Goal: Check status

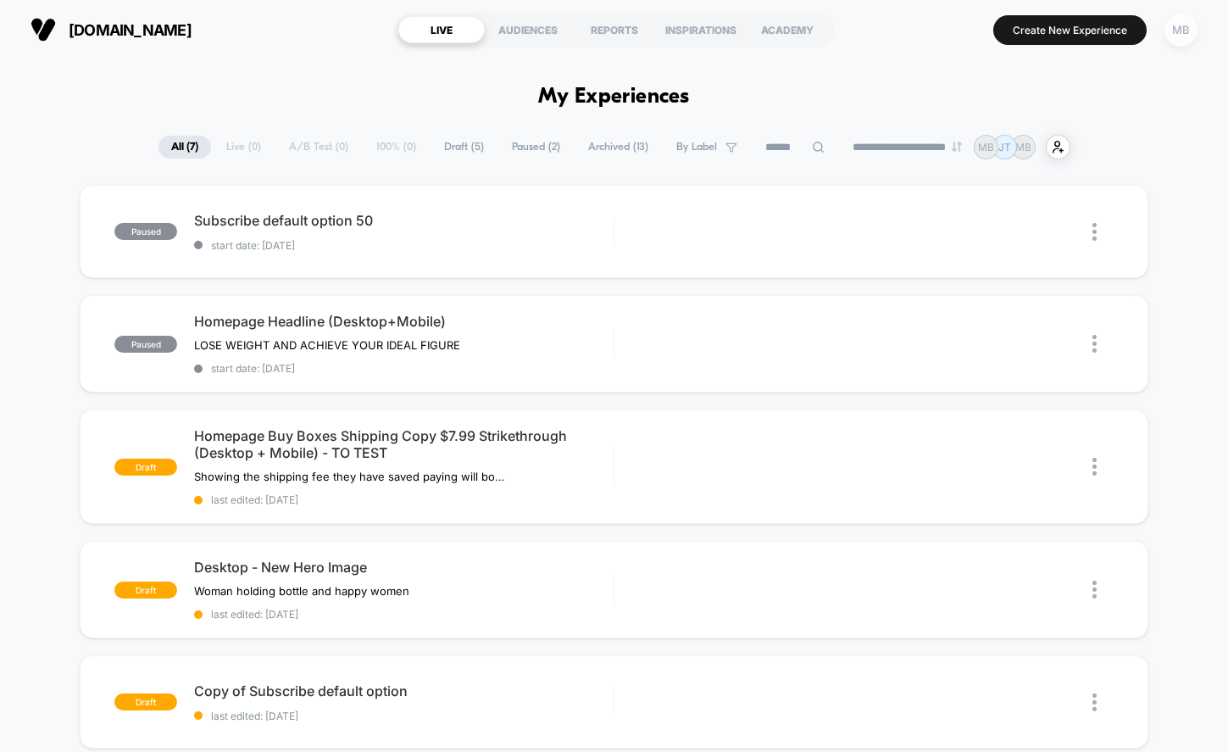
click at [1184, 27] on div "MB" at bounding box center [1181, 30] width 33 height 33
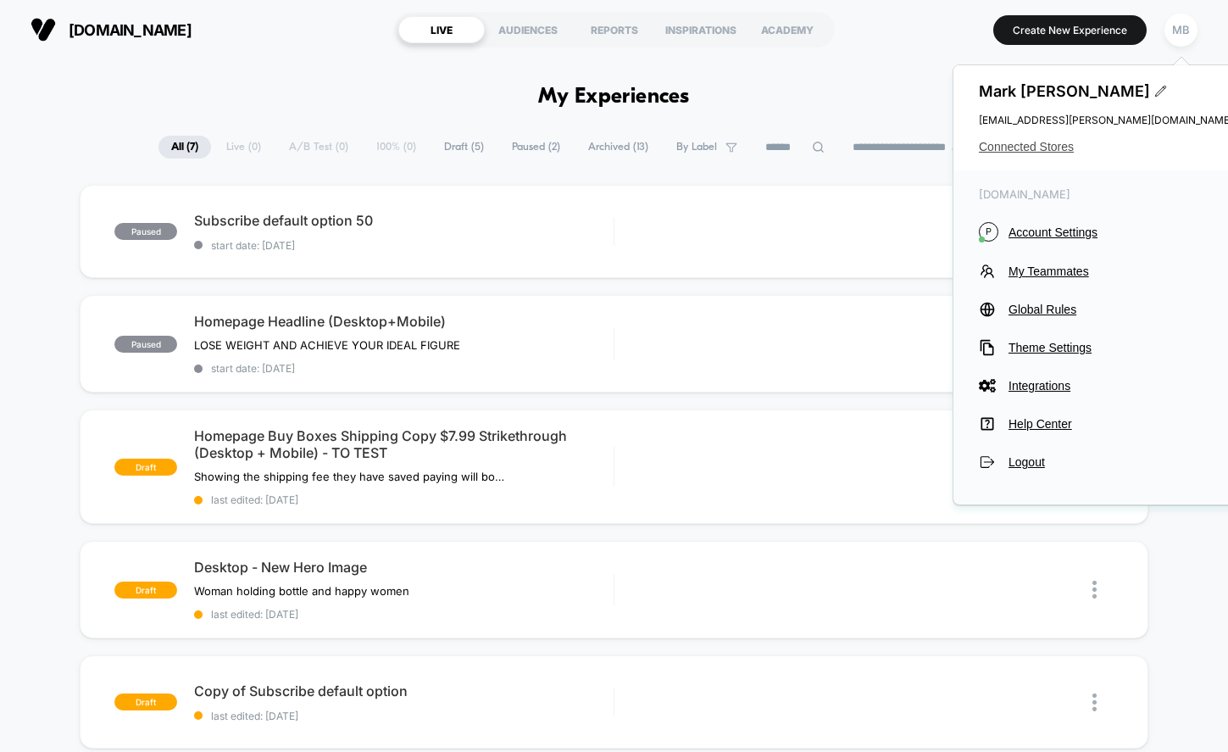
click at [1025, 148] on span "Connected Stores" at bounding box center [1106, 147] width 254 height 14
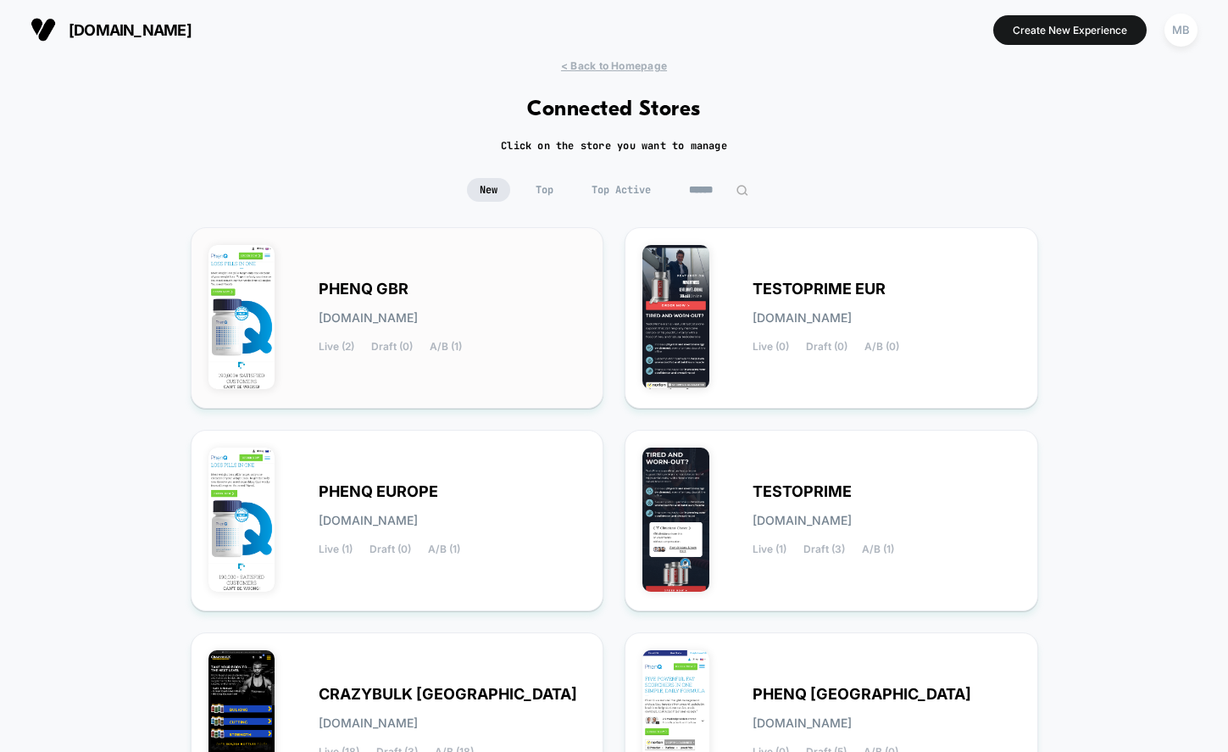
click at [462, 284] on div "PHENQ GBR [DOMAIN_NAME] Live (2) Draft (0) A/B (1)" at bounding box center [453, 318] width 268 height 70
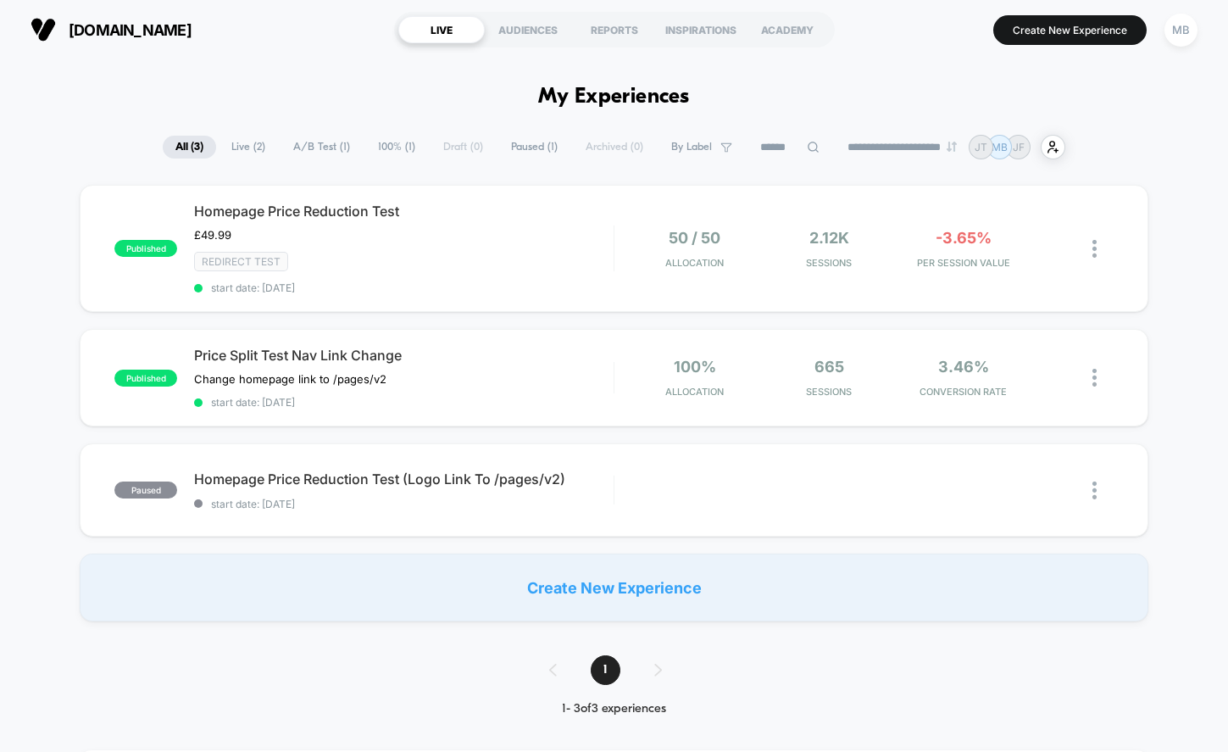
click at [614, 68] on div at bounding box center [614, 71] width 1 height 25
click at [283, 216] on span "Homepage Price Reduction Test" at bounding box center [404, 211] width 420 height 17
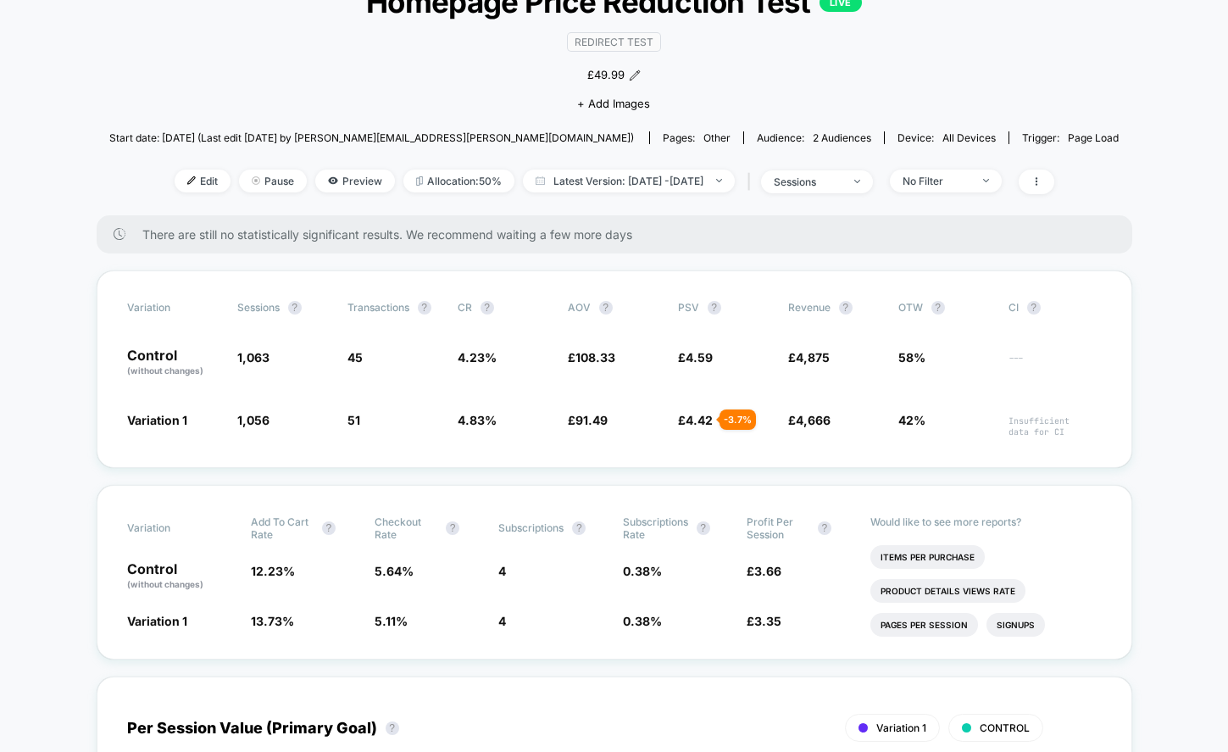
scroll to position [113, 0]
